Goal: Transaction & Acquisition: Download file/media

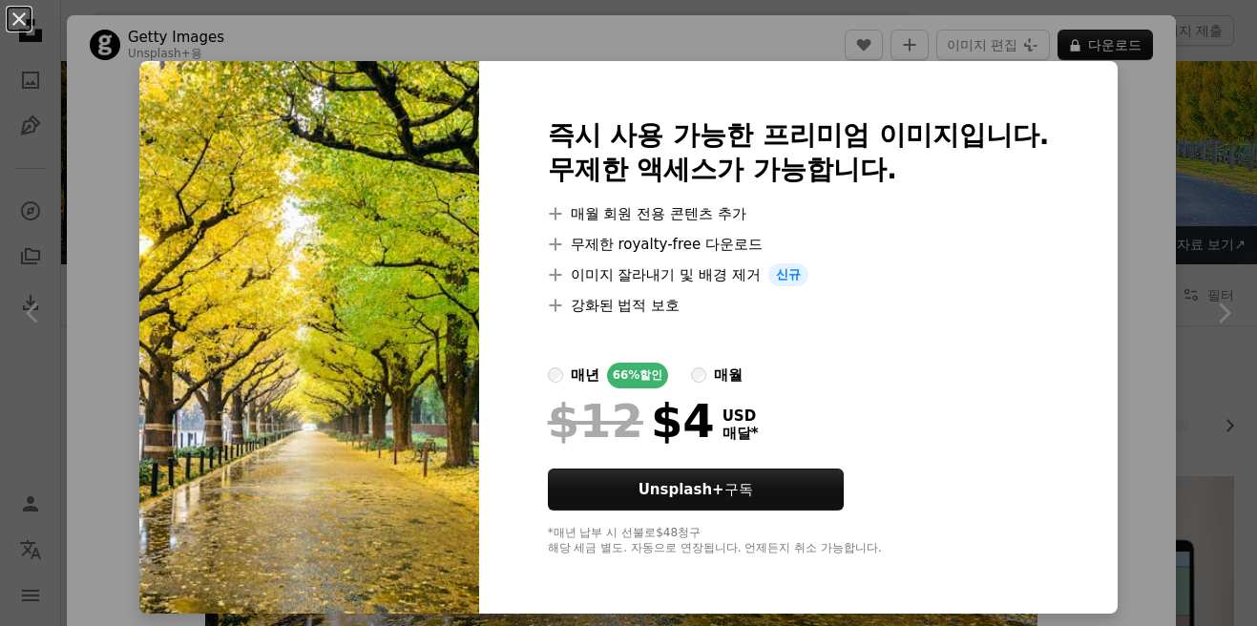
scroll to position [1050, 0]
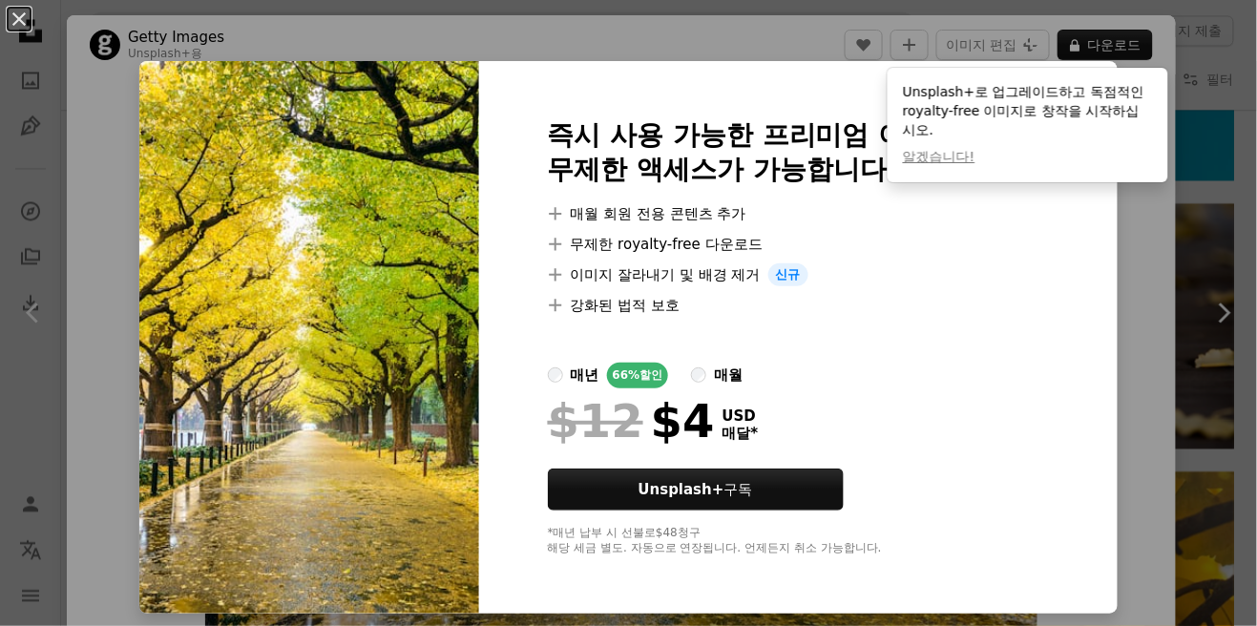
click at [1147, 338] on div "An X shape 즉시 사용 가능한 프리미엄 이미지입니다. 무제한 액세스가 가능합니다. A plus sign 매월 회원 전용 콘텐츠 추가 A…" at bounding box center [628, 313] width 1257 height 626
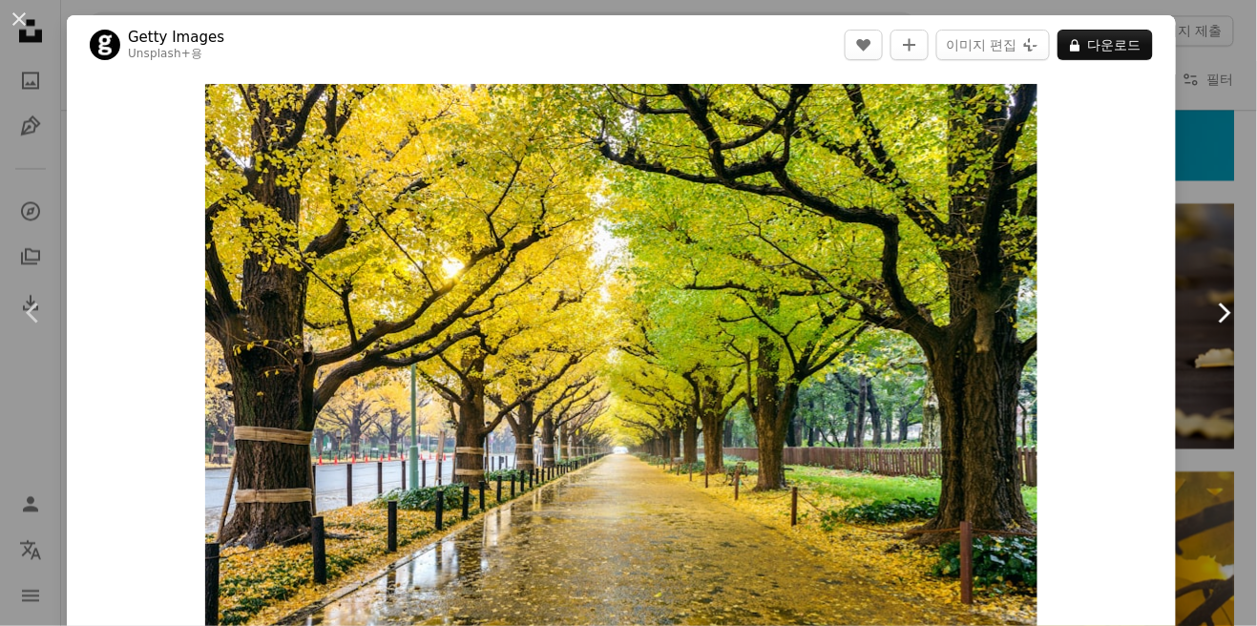
click at [1226, 242] on link "Chevron right" at bounding box center [1223, 312] width 67 height 183
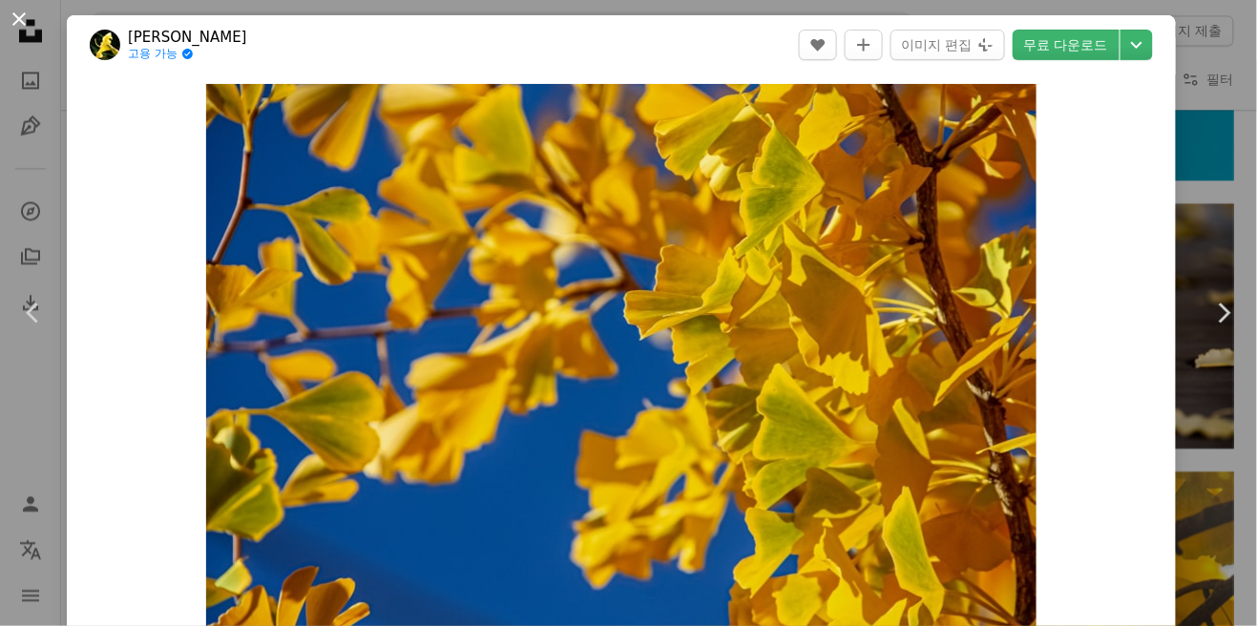
click at [24, 24] on button "An X shape" at bounding box center [19, 19] width 23 height 23
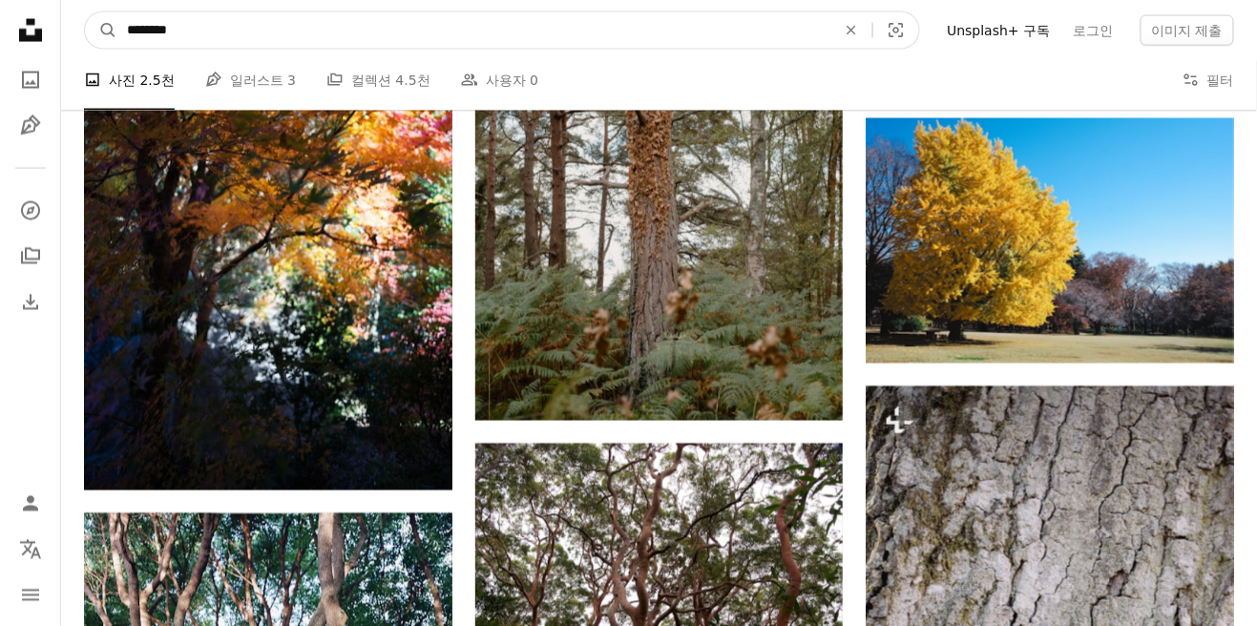
click at [472, 30] on input "********" at bounding box center [473, 30] width 713 height 36
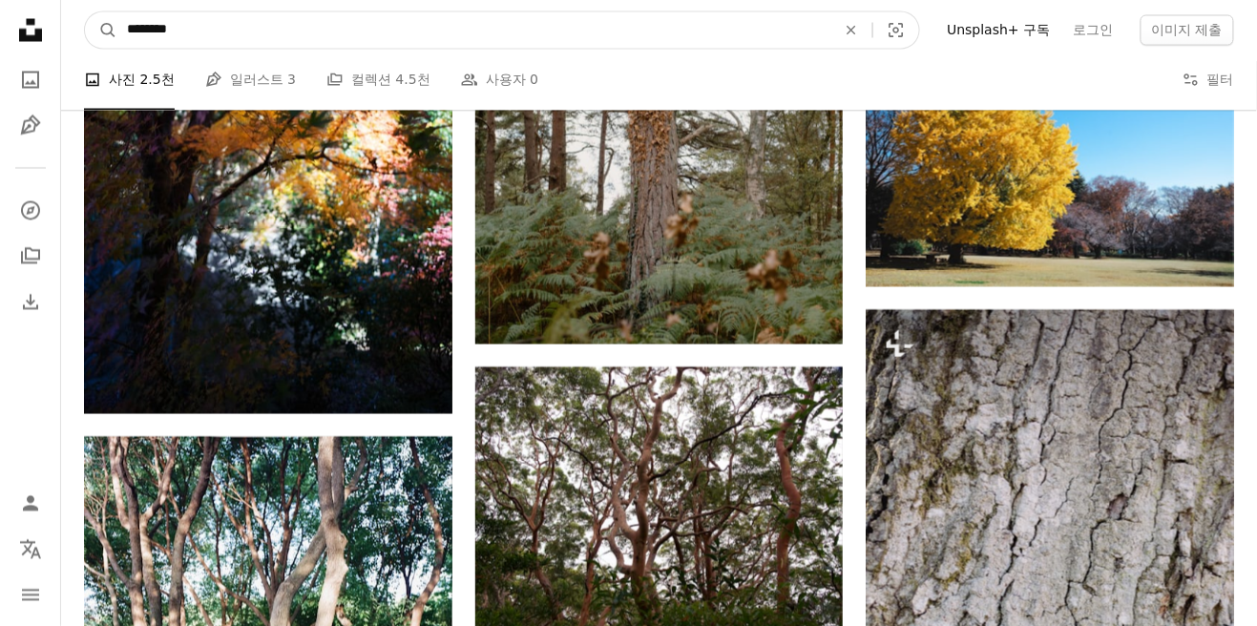
scroll to position [22337, 0]
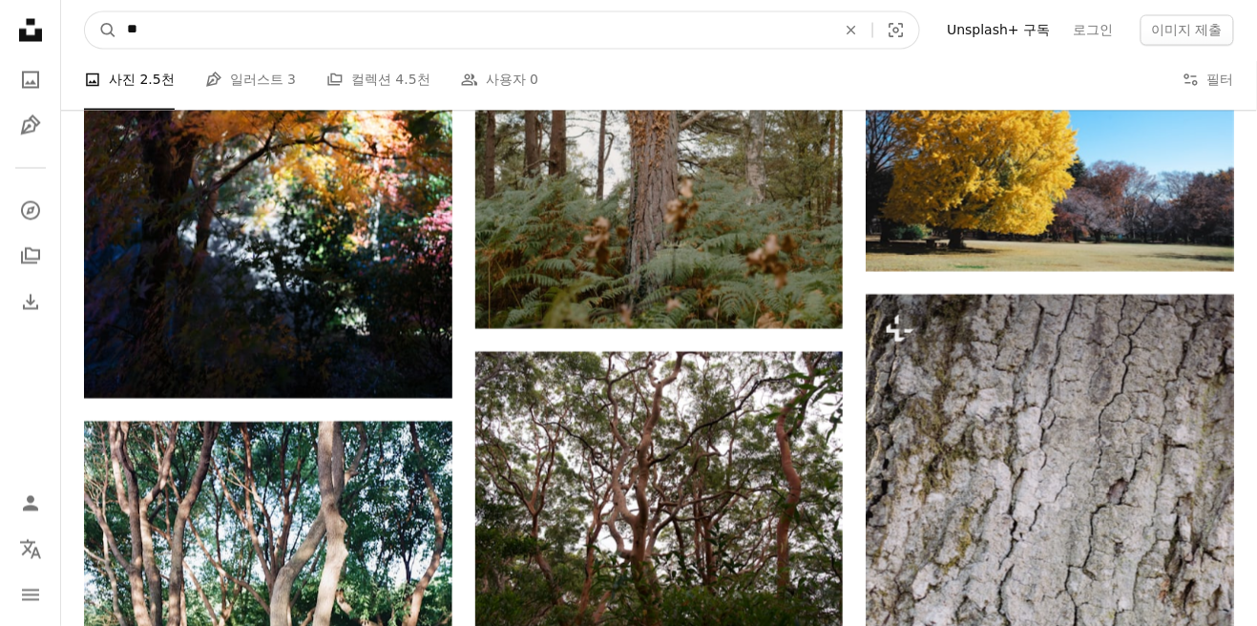
type input "*"
type input "******"
click at [85, 12] on button "A magnifying glass" at bounding box center [101, 30] width 32 height 36
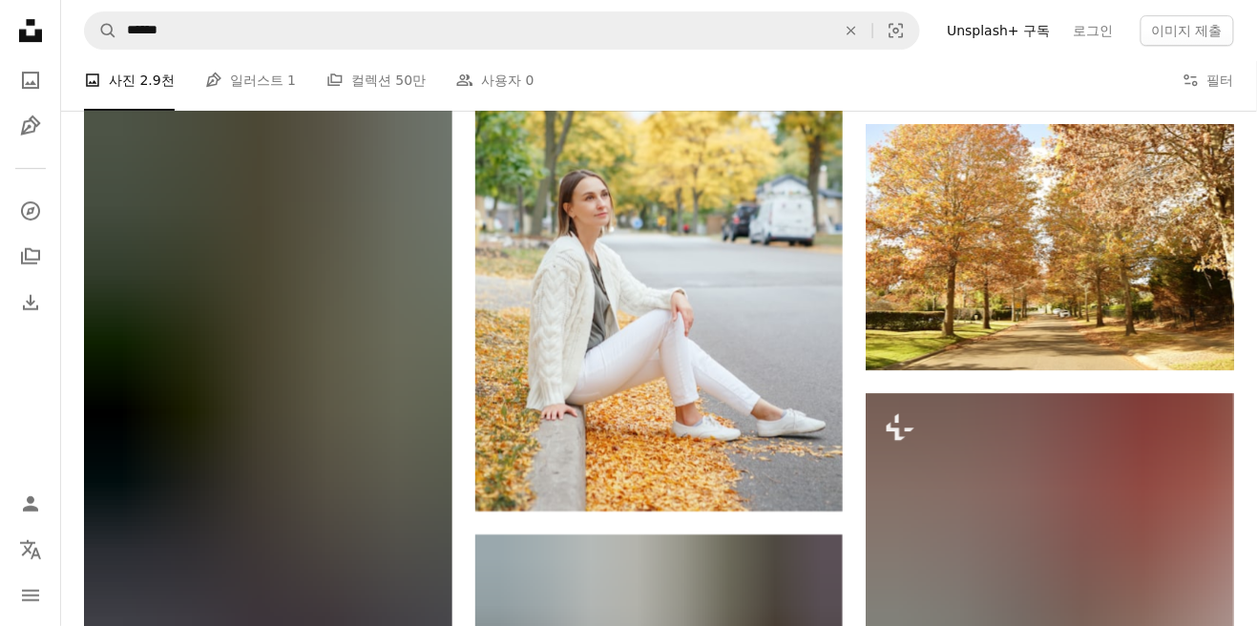
scroll to position [7518, 0]
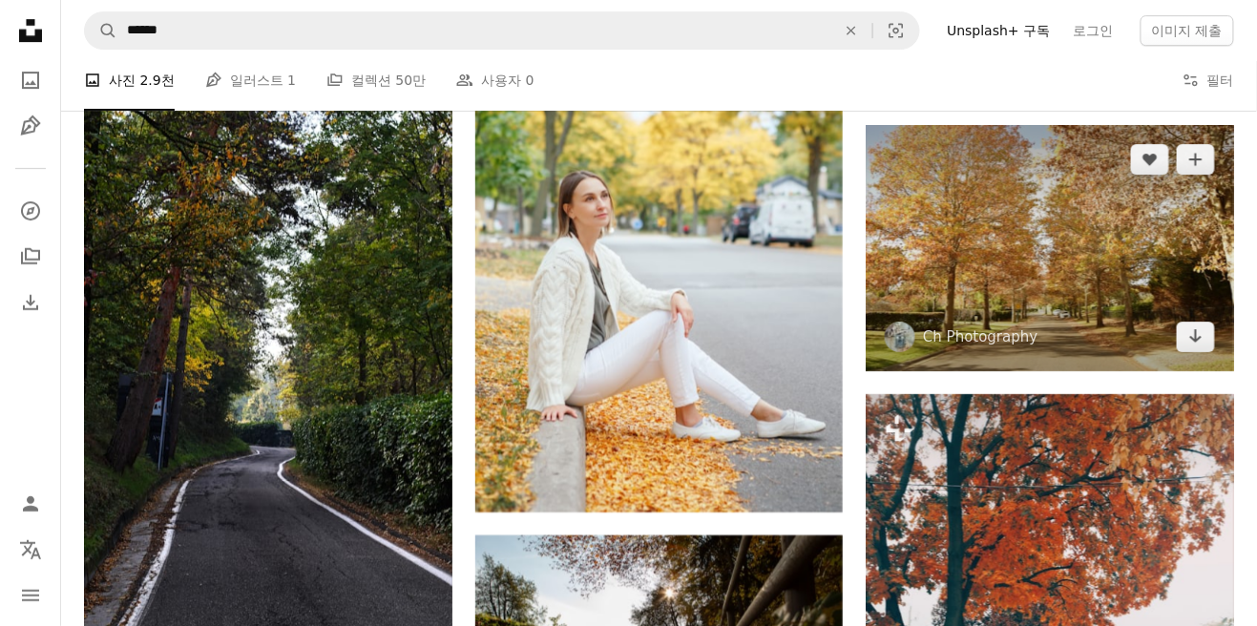
click at [983, 325] on img at bounding box center [1050, 248] width 368 height 246
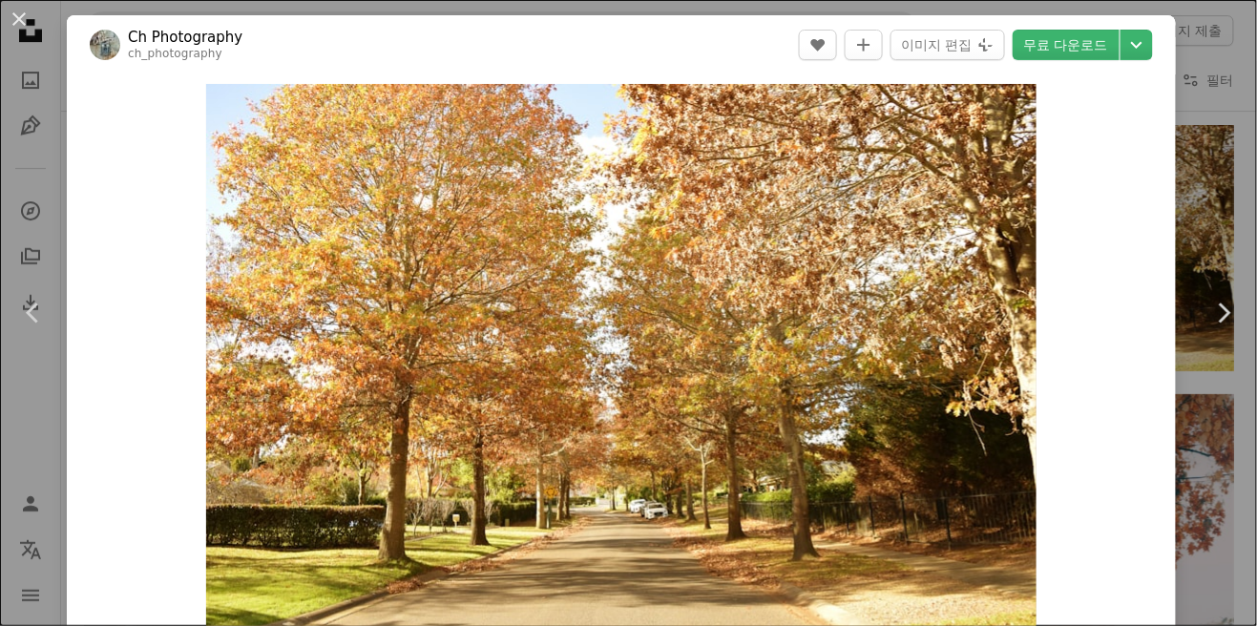
click at [1229, 128] on div "An X shape Chevron left Chevron right Ch Photography ch_photography A heart A p…" at bounding box center [628, 313] width 1257 height 626
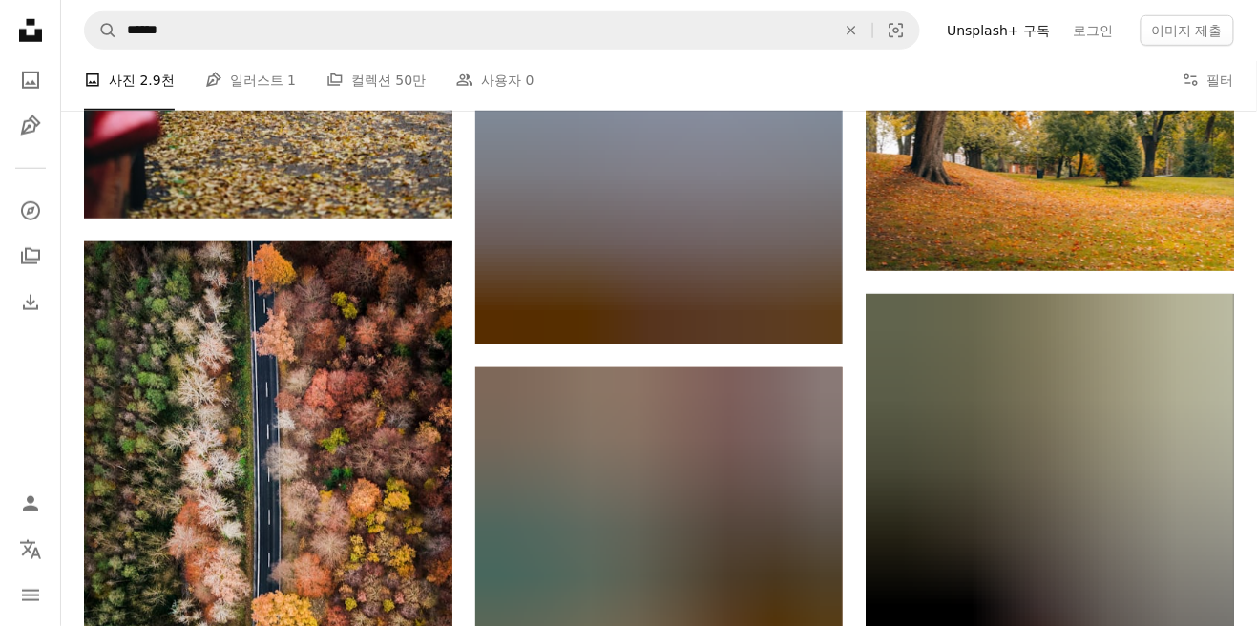
scroll to position [35555, 0]
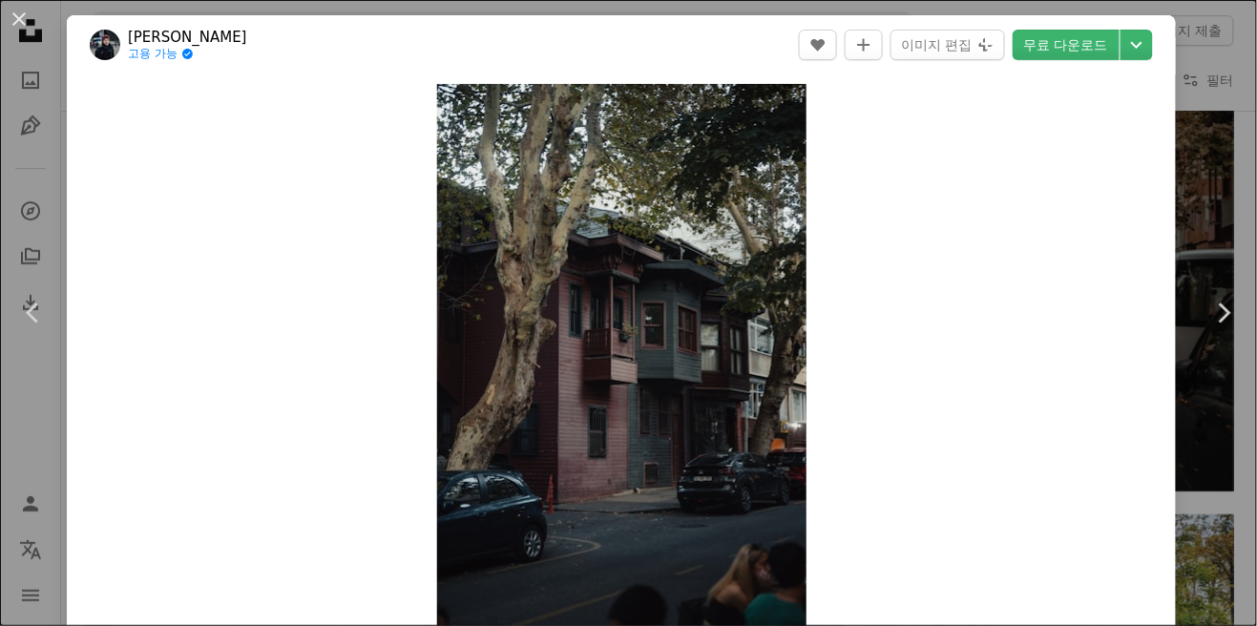
scroll to position [409, 0]
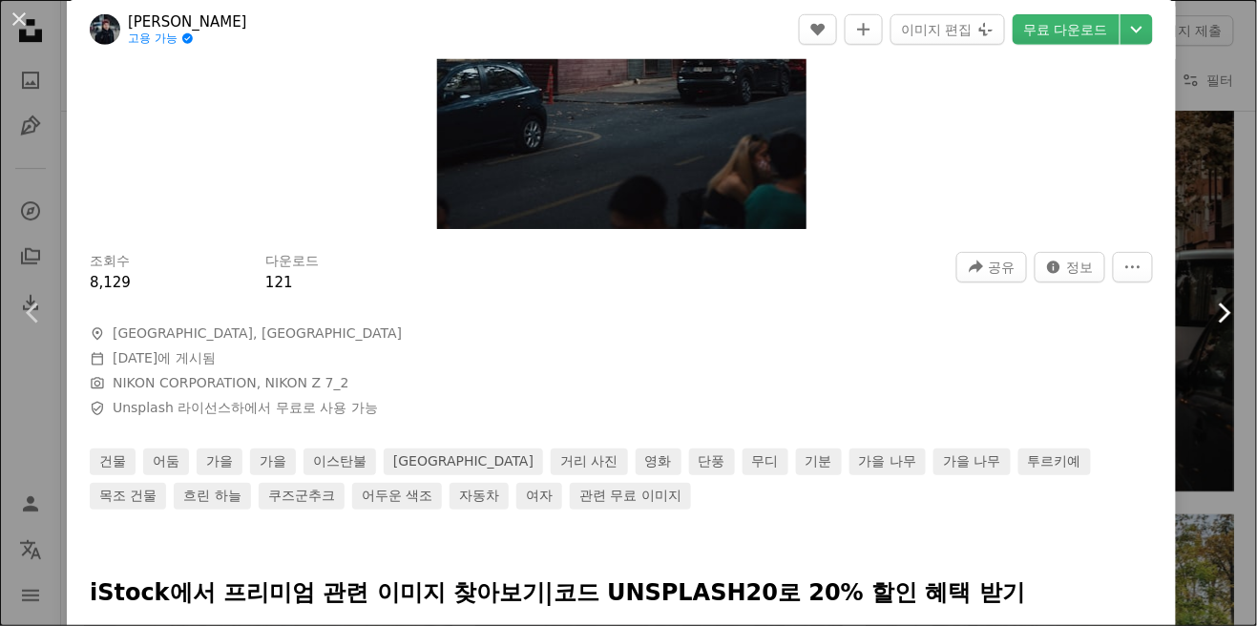
click at [1222, 328] on icon "Chevron right" at bounding box center [1223, 313] width 31 height 31
click at [15, 24] on button "An X shape" at bounding box center [19, 19] width 23 height 23
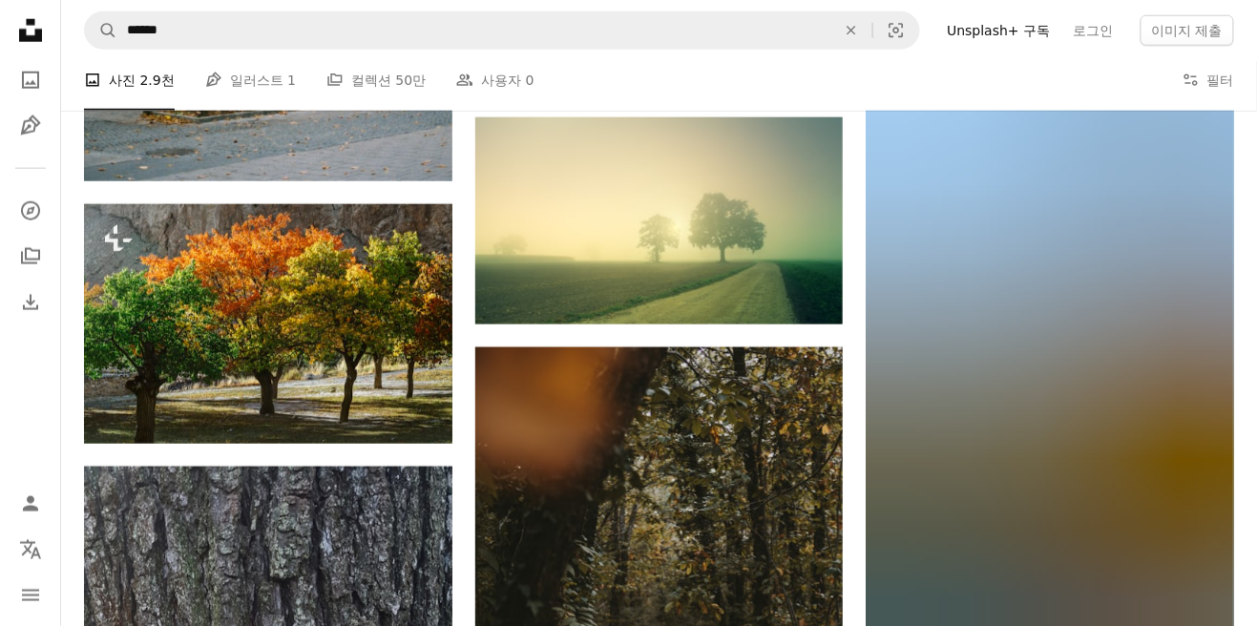
scroll to position [37480, 0]
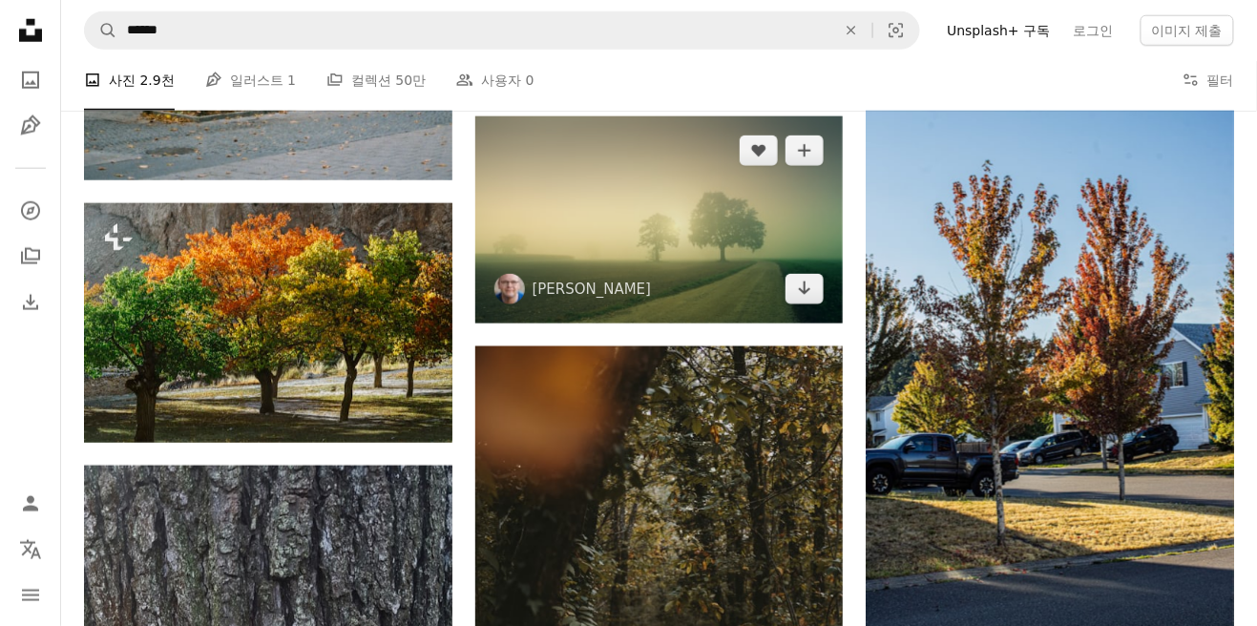
click at [690, 284] on img at bounding box center [659, 219] width 368 height 207
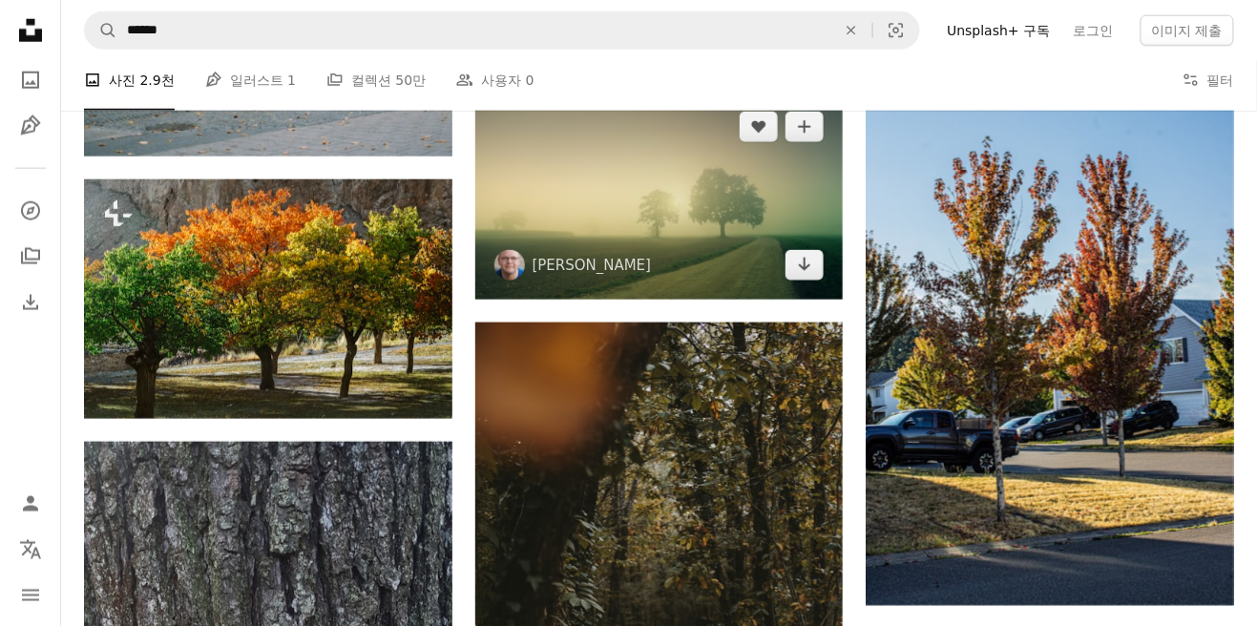
click at [733, 237] on img at bounding box center [659, 196] width 368 height 207
click at [736, 256] on img at bounding box center [659, 196] width 368 height 207
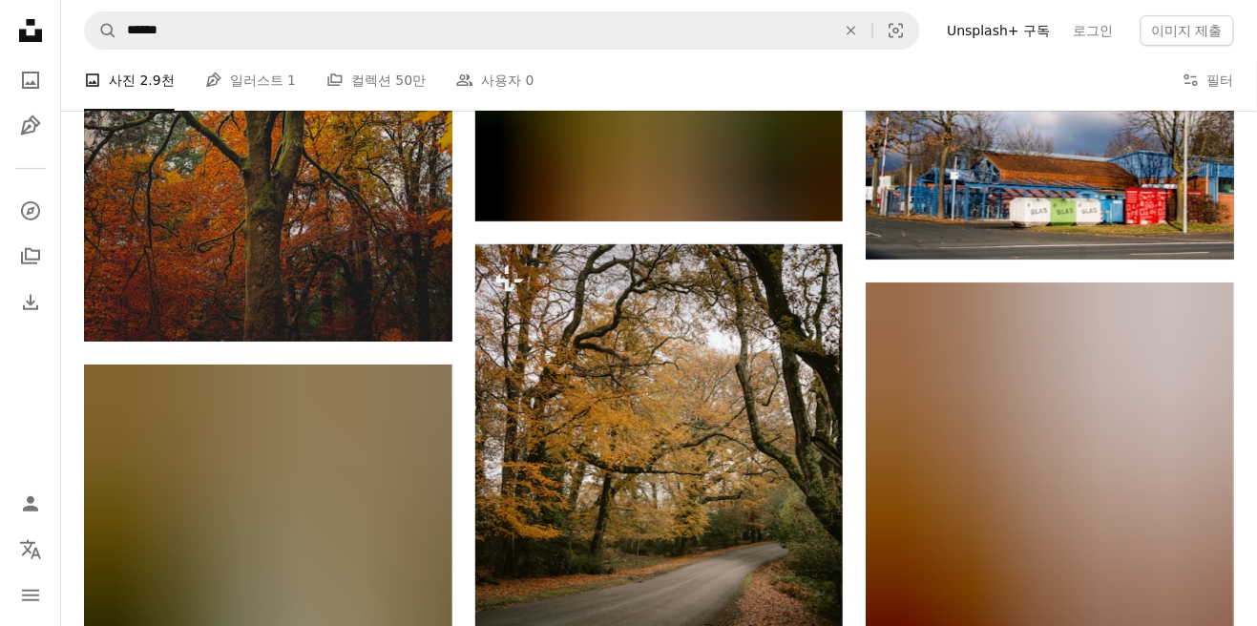
scroll to position [38909, 0]
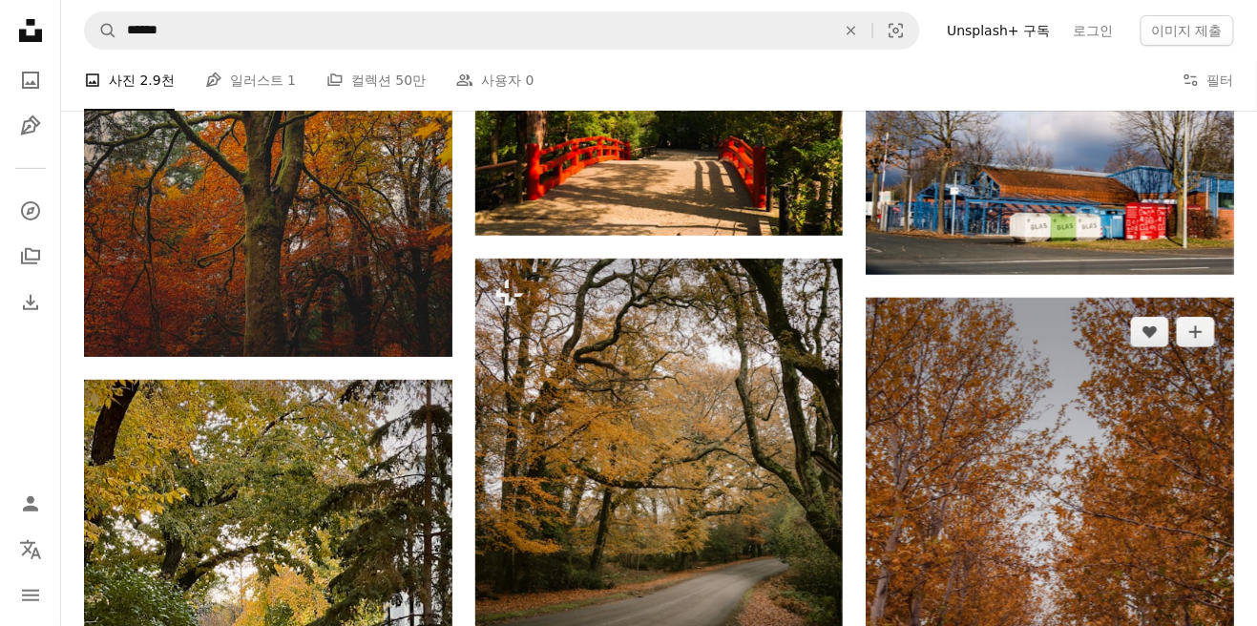
click at [1081, 394] on img at bounding box center [1050, 565] width 368 height 535
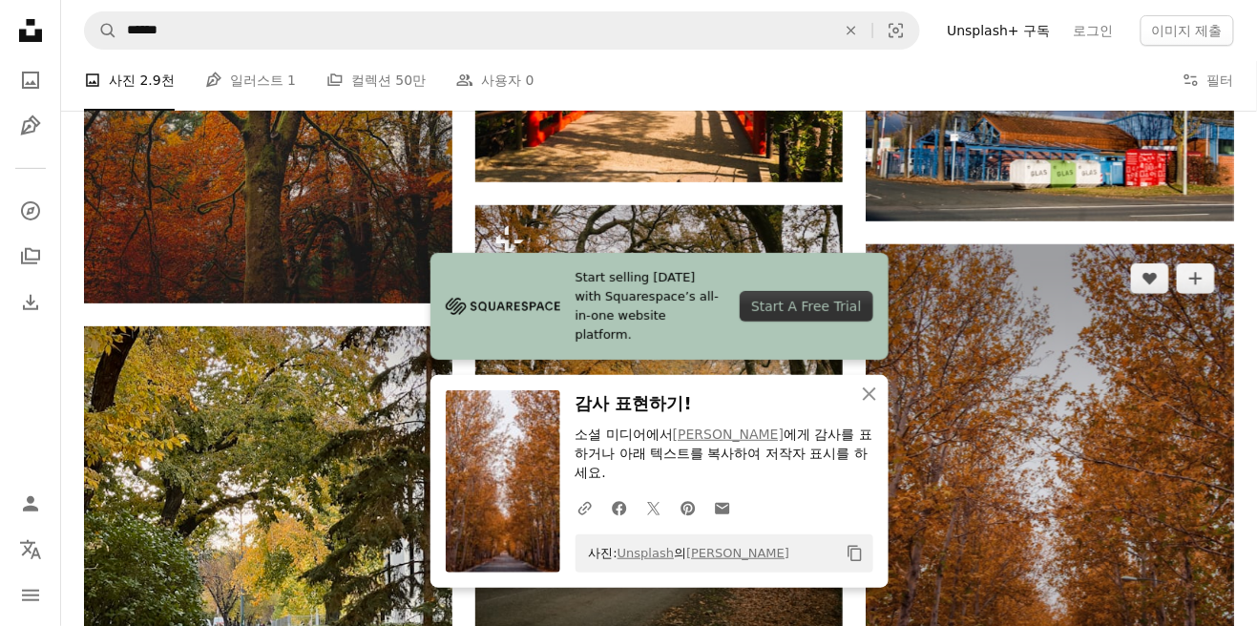
scroll to position [39000, 0]
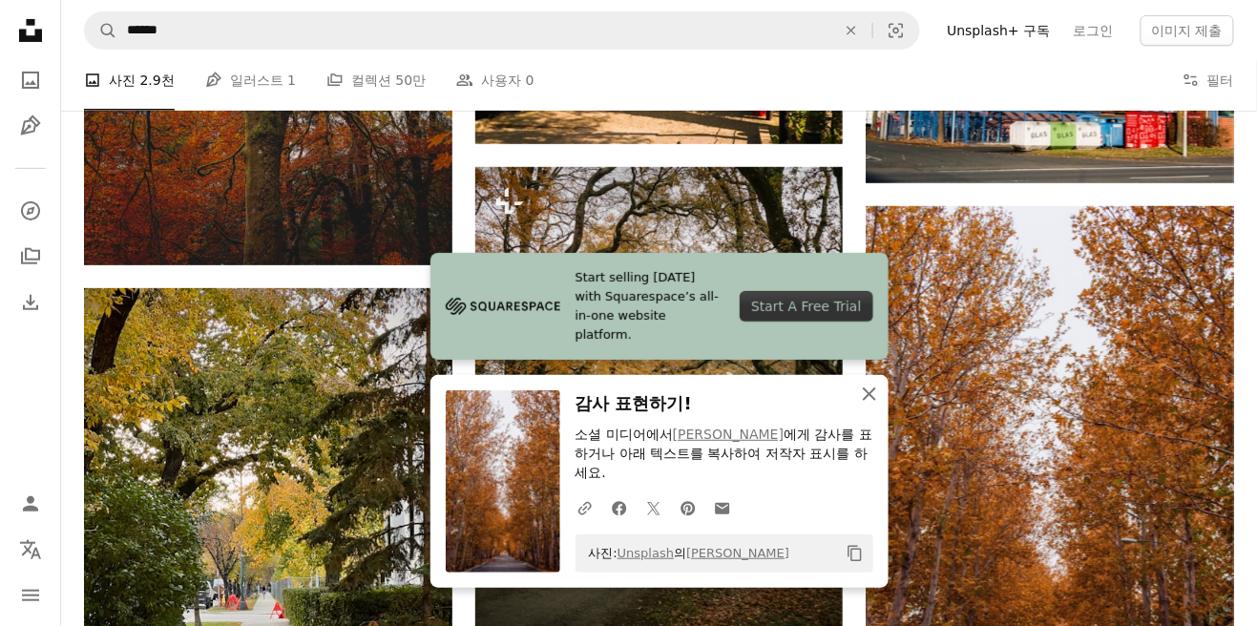
click at [878, 406] on icon "An X shape" at bounding box center [869, 394] width 23 height 23
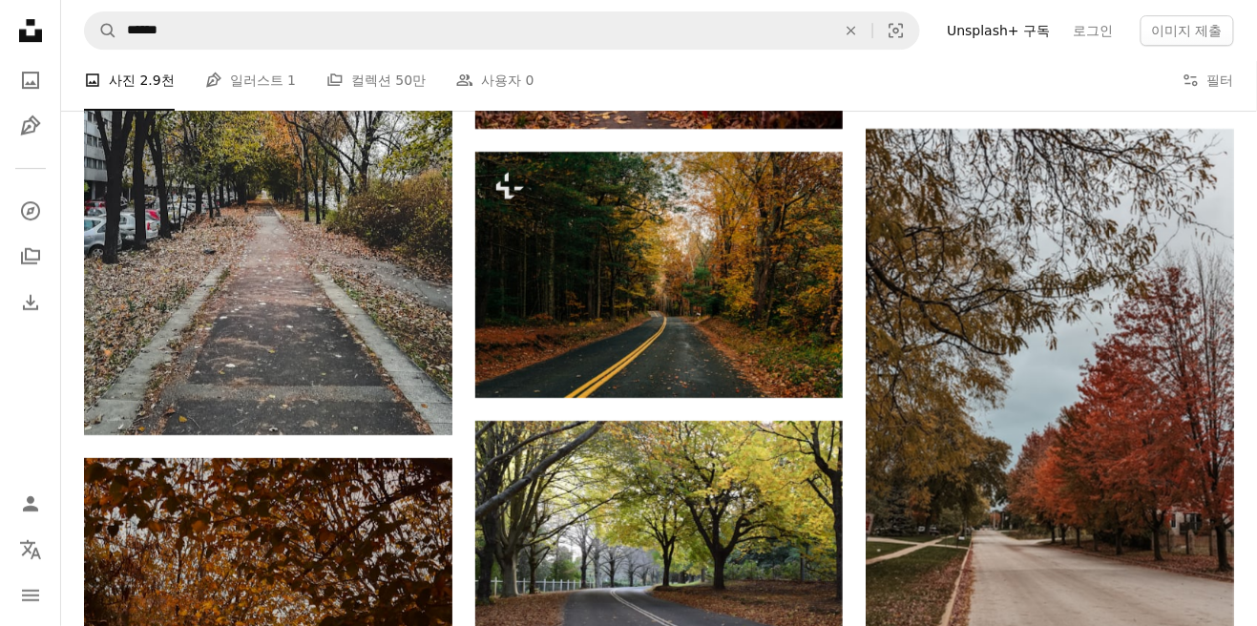
scroll to position [0, 0]
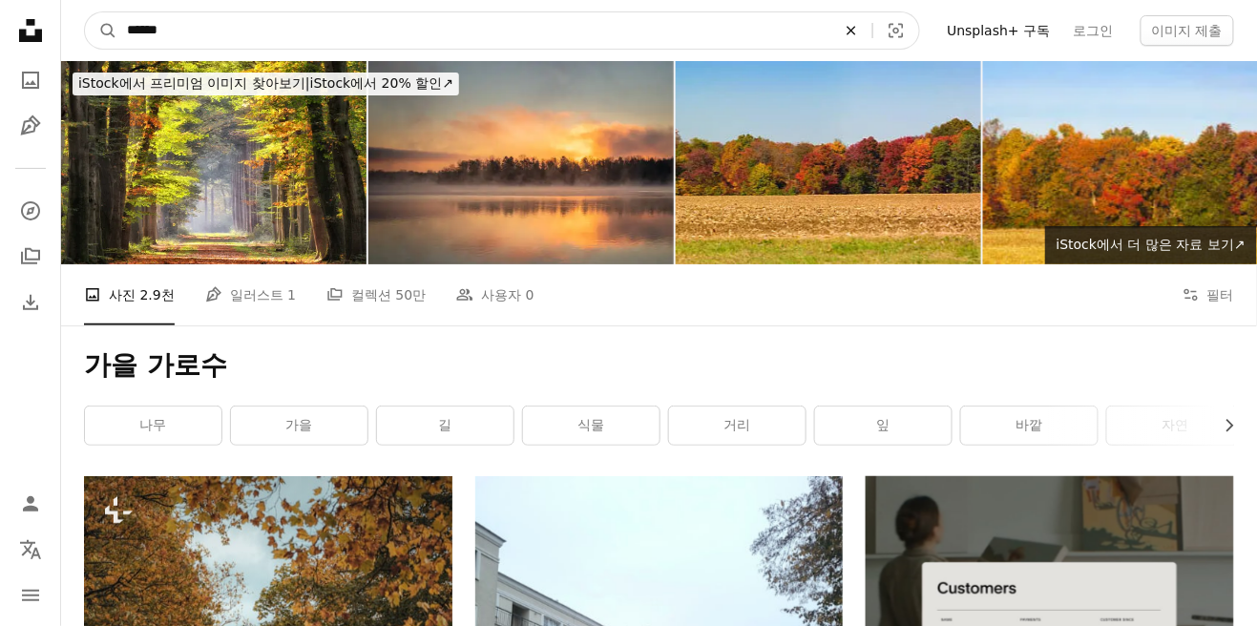
click at [856, 31] on icon "사이트 전체에서 이미지 찾기" at bounding box center [852, 30] width 9 height 9
type input "****"
click at [85, 12] on button "A magnifying glass" at bounding box center [101, 30] width 32 height 36
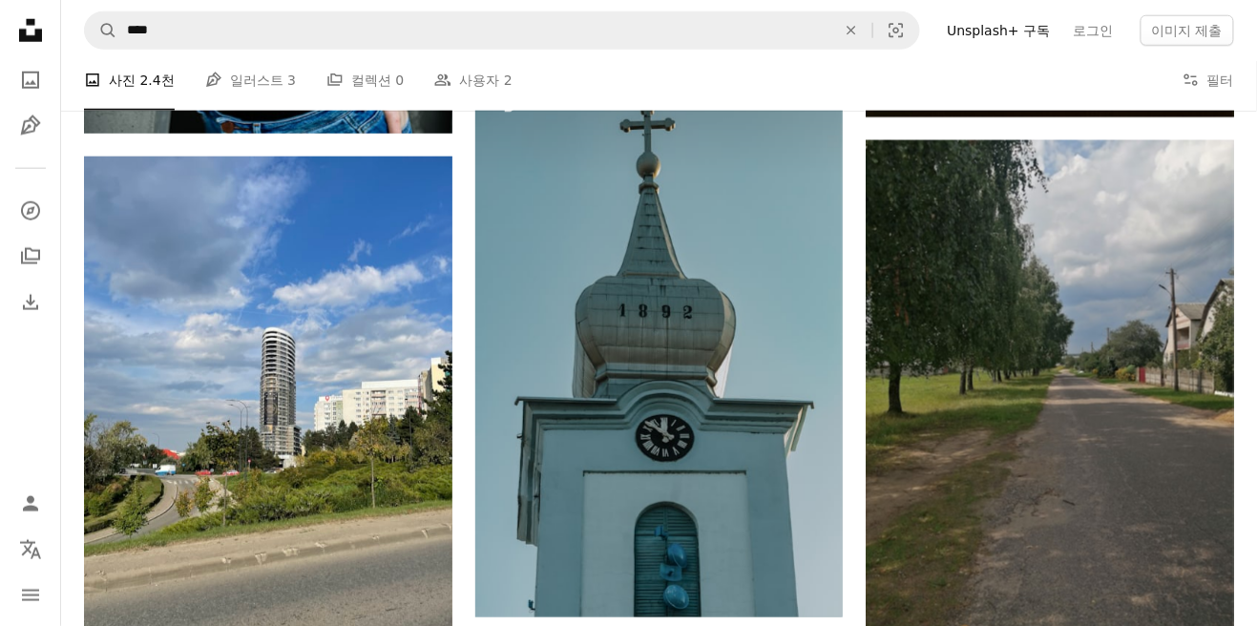
scroll to position [2485, 0]
